Goal: Transaction & Acquisition: Purchase product/service

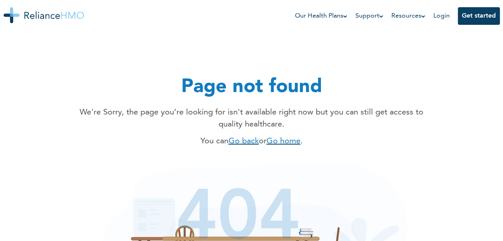
click at [285, 143] on link "Go home" at bounding box center [284, 141] width 34 height 8
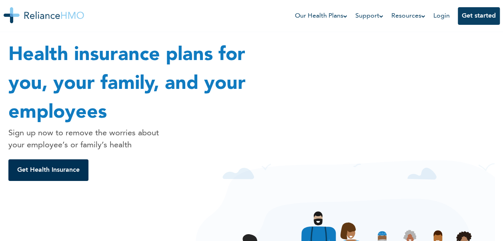
click at [48, 167] on button "Get Health Insurance" at bounding box center [48, 170] width 80 height 22
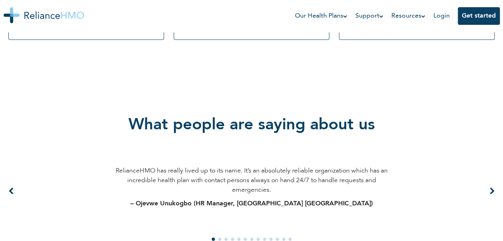
scroll to position [502, 0]
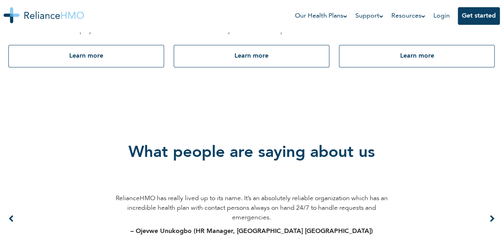
click at [490, 218] on icon at bounding box center [492, 218] width 5 height 7
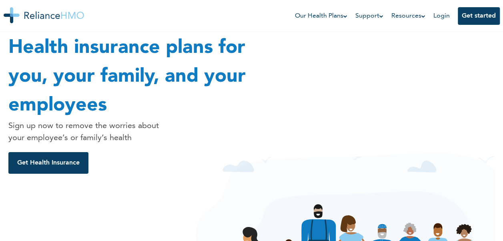
scroll to position [0, 0]
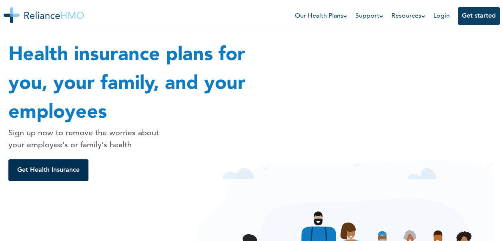
click at [40, 179] on button "Get Health Insurance" at bounding box center [48, 170] width 80 height 22
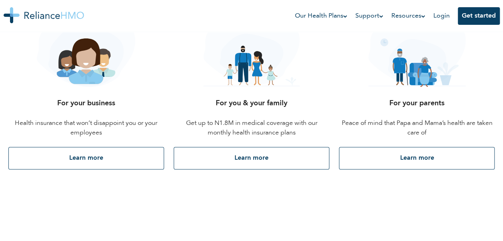
scroll to position [382, 0]
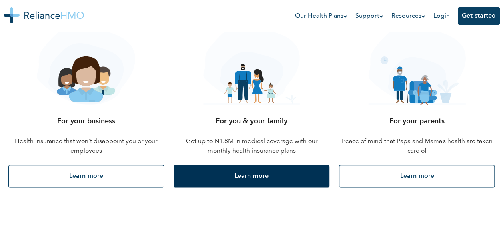
click at [278, 179] on button "Learn more" at bounding box center [252, 176] width 156 height 22
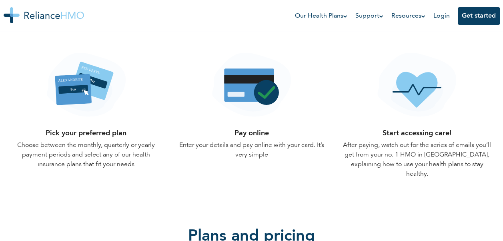
scroll to position [801, 0]
